Goal: Task Accomplishment & Management: Use online tool/utility

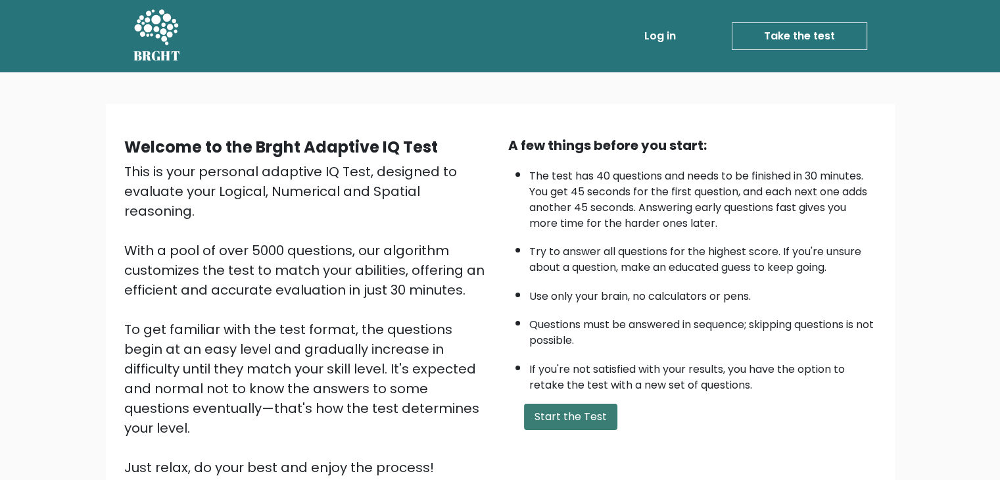
click at [557, 408] on button "Start the Test" at bounding box center [570, 417] width 93 height 26
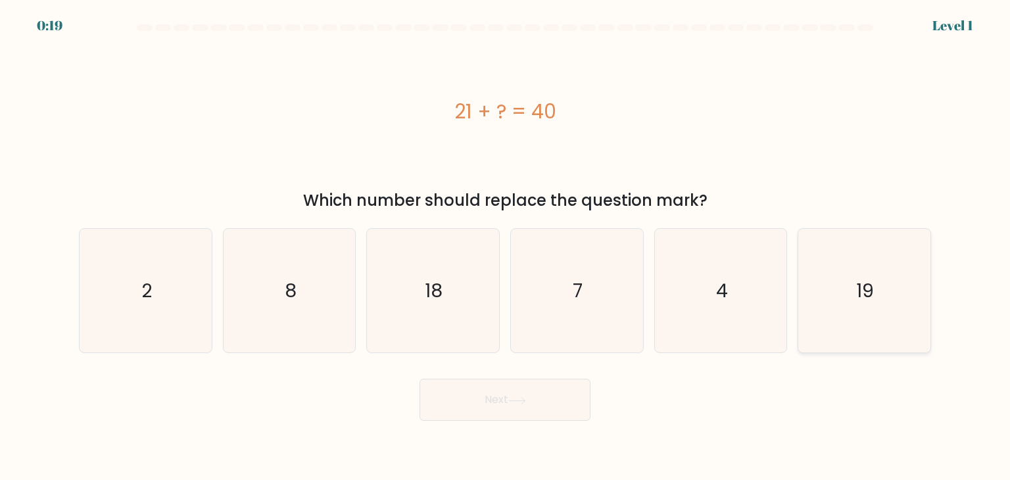
click at [827, 298] on icon "19" at bounding box center [864, 291] width 124 height 124
click at [505, 246] on input "f. 19" at bounding box center [505, 243] width 1 height 7
radio input "true"
click at [502, 397] on button "Next" at bounding box center [504, 400] width 171 height 42
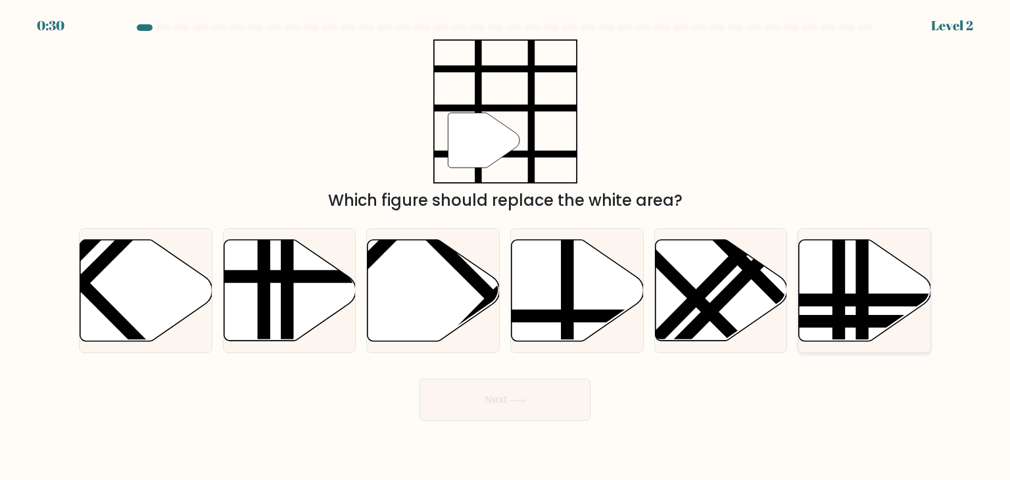
click at [824, 285] on icon at bounding box center [865, 290] width 132 height 101
click at [505, 246] on input "f." at bounding box center [505, 243] width 1 height 7
radio input "true"
click at [551, 402] on button "Next" at bounding box center [504, 400] width 171 height 42
